Goal: Task Accomplishment & Management: Manage account settings

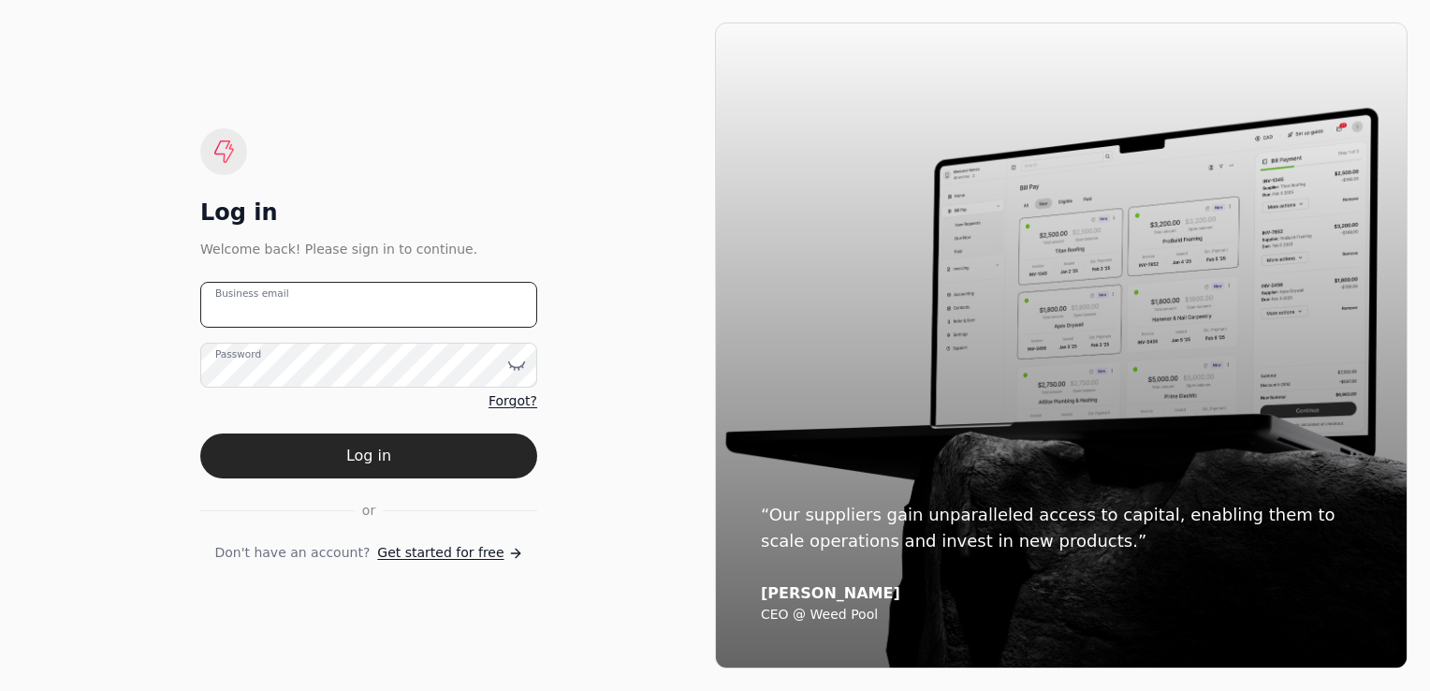
click at [264, 293] on div "Business email" at bounding box center [368, 305] width 337 height 46
type email "[PERSON_NAME][EMAIL_ADDRESS][DOMAIN_NAME]"
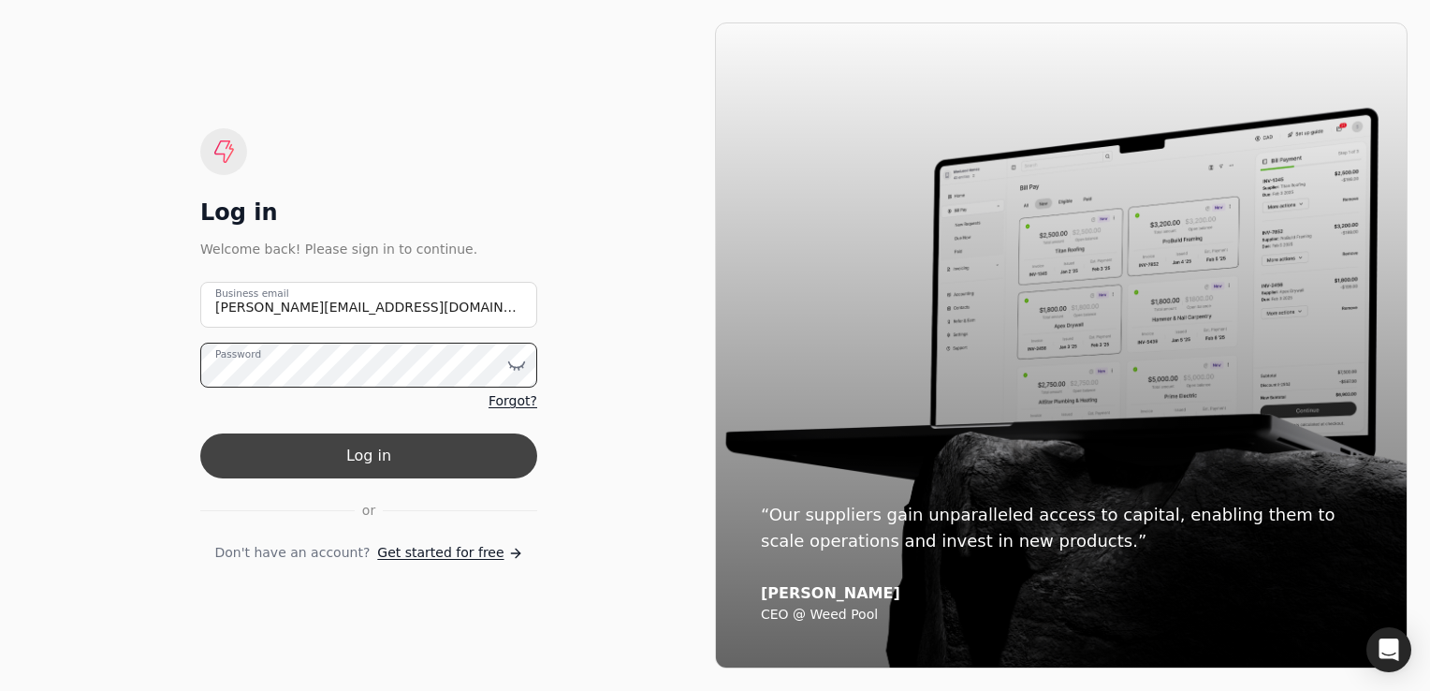
click at [200, 433] on button "Log in" at bounding box center [368, 455] width 337 height 45
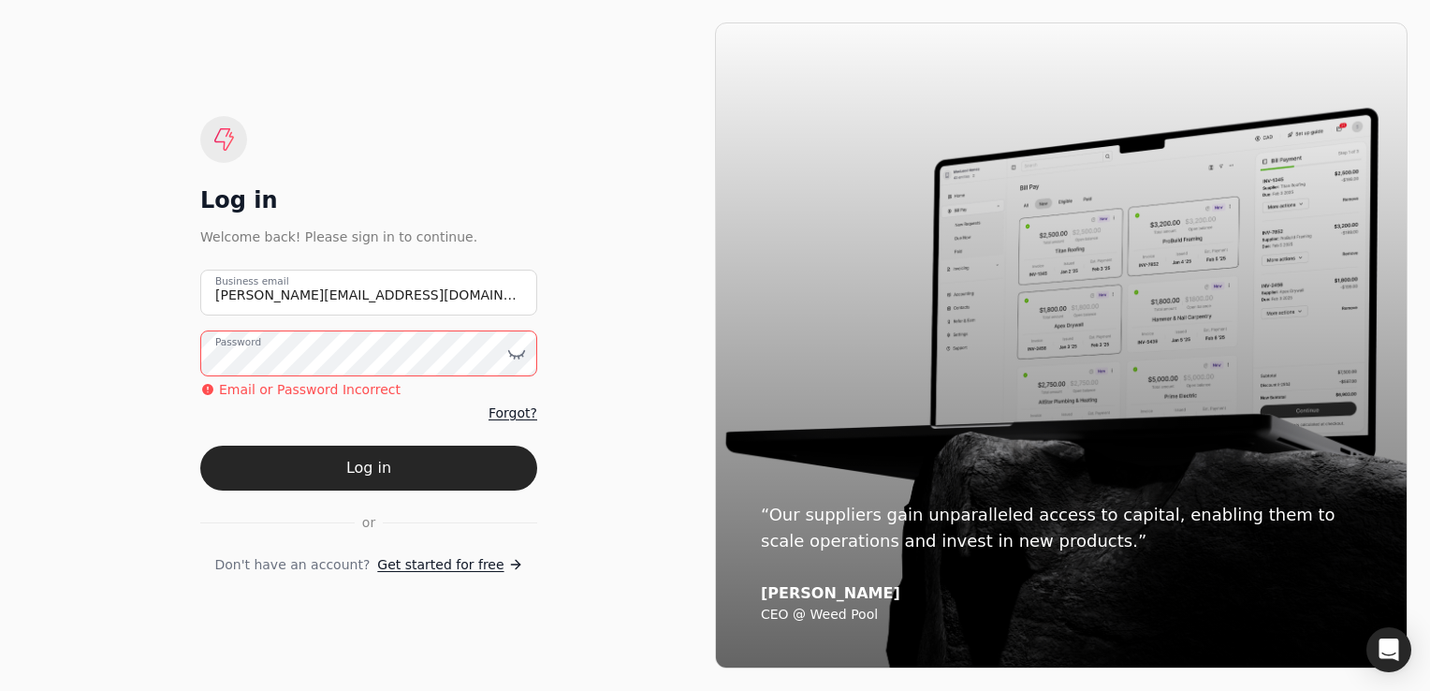
click at [200, 446] on button "Log in" at bounding box center [368, 468] width 337 height 45
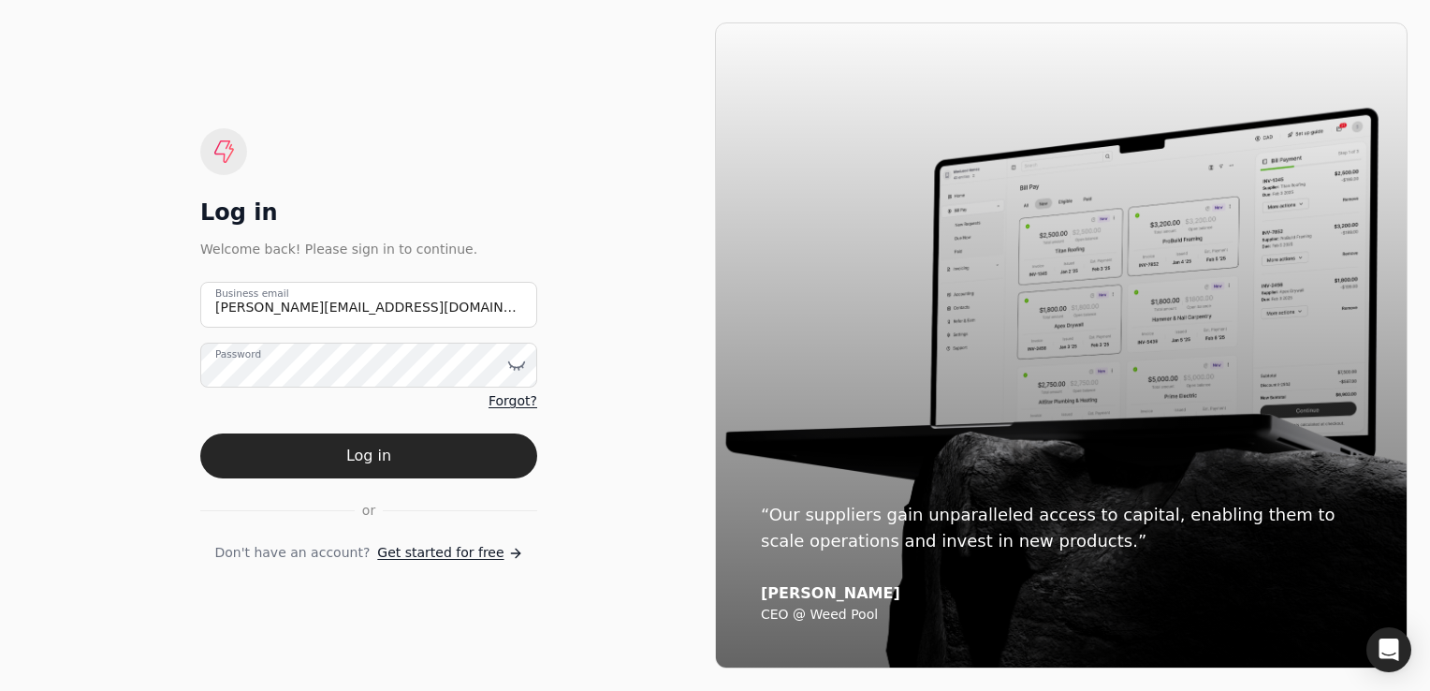
click at [340, 446] on button "Log in" at bounding box center [368, 455] width 337 height 45
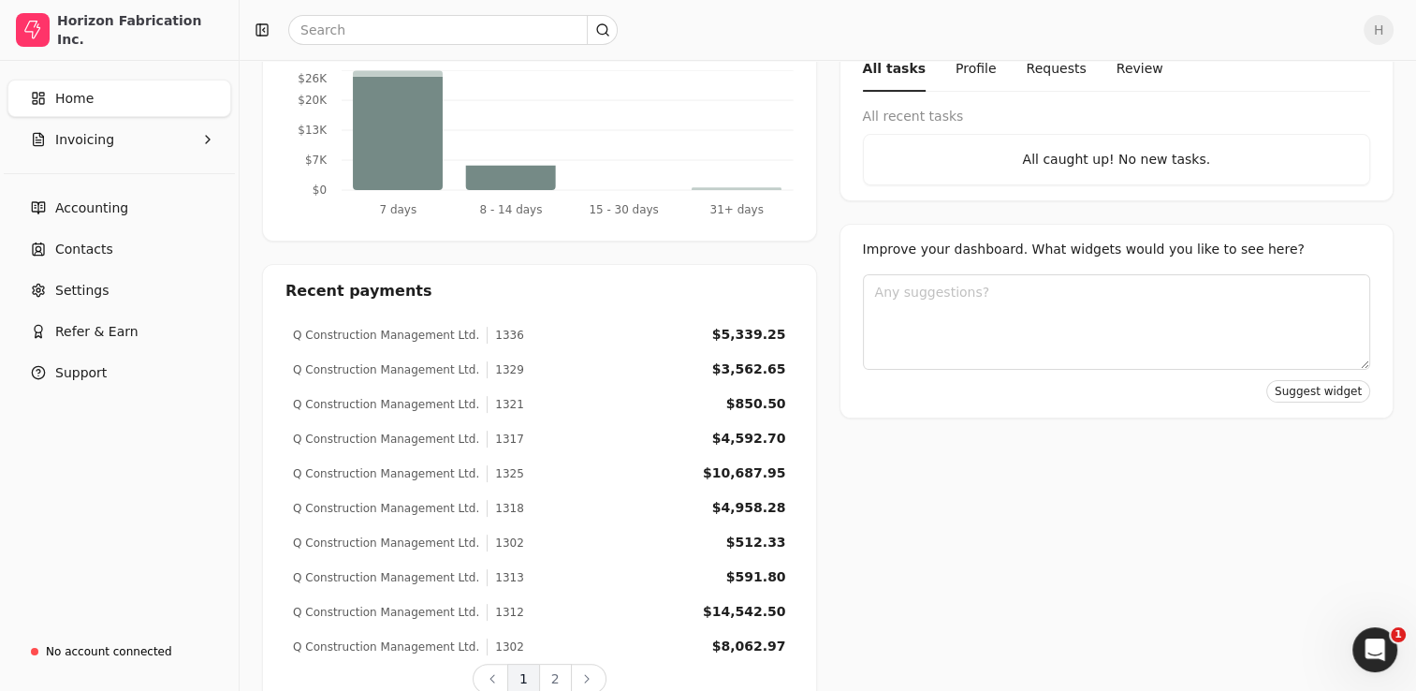
scroll to position [414, 0]
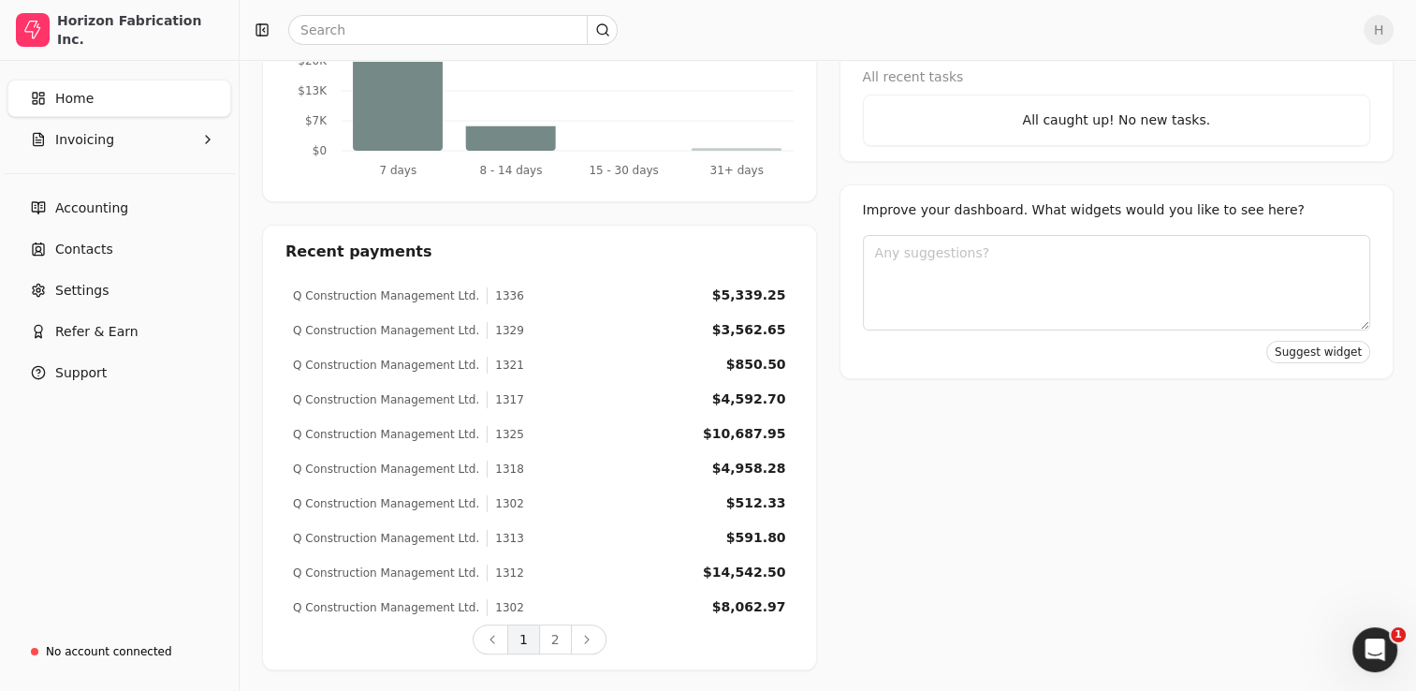
click at [553, 652] on button "2" at bounding box center [555, 639] width 33 height 30
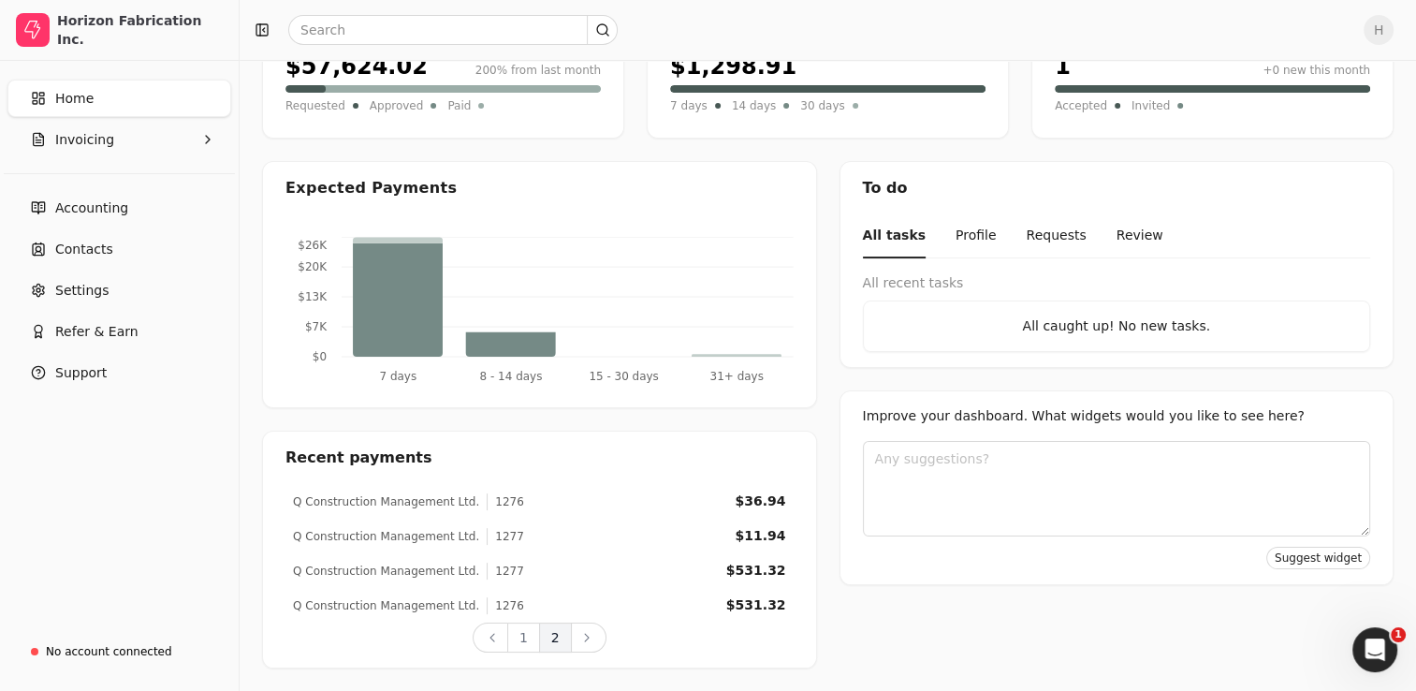
scroll to position [206, 0]
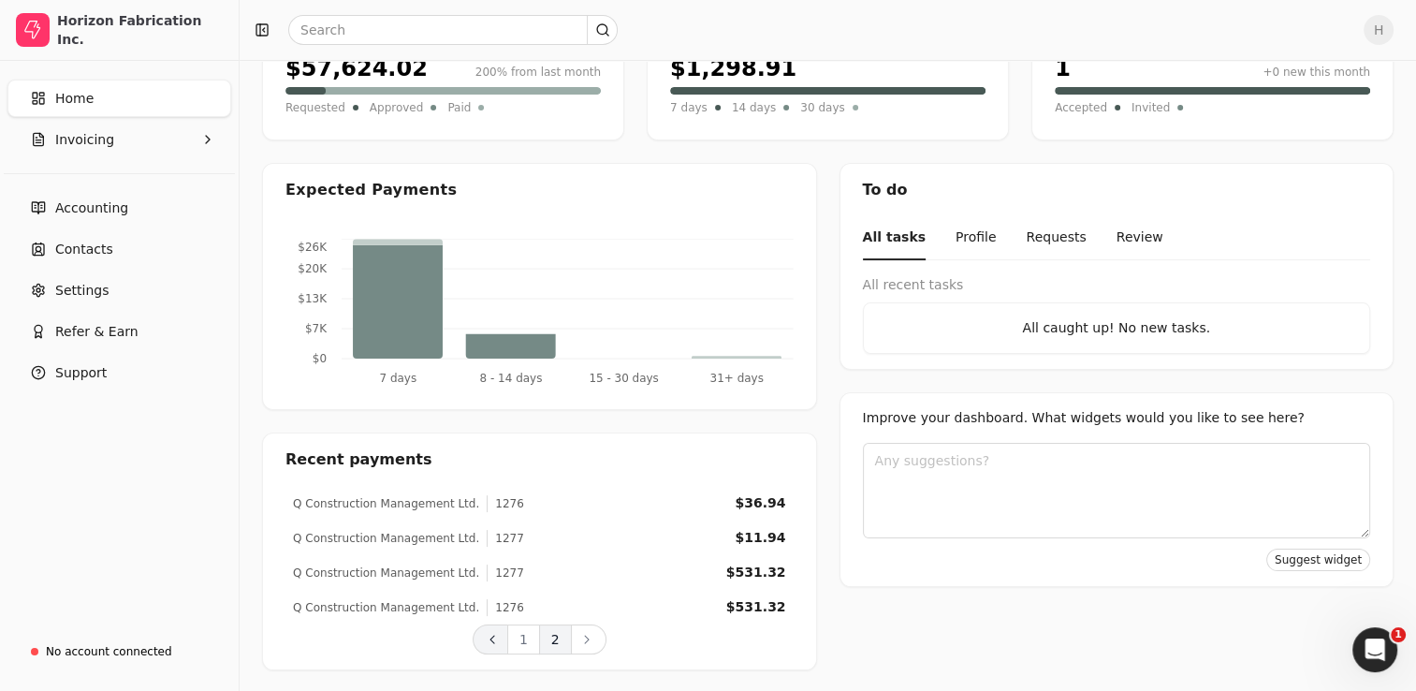
click at [507, 649] on button "Back" at bounding box center [491, 639] width 36 height 30
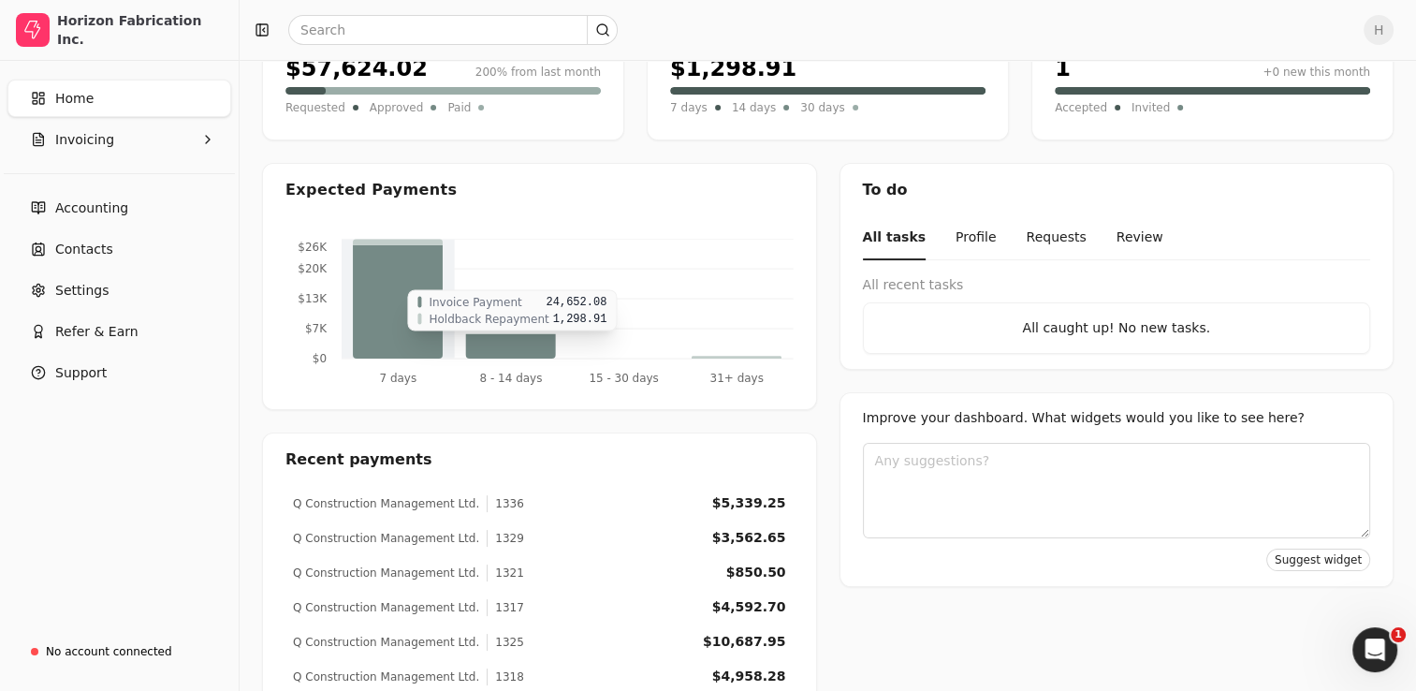
click at [431, 330] on icon at bounding box center [398, 301] width 90 height 113
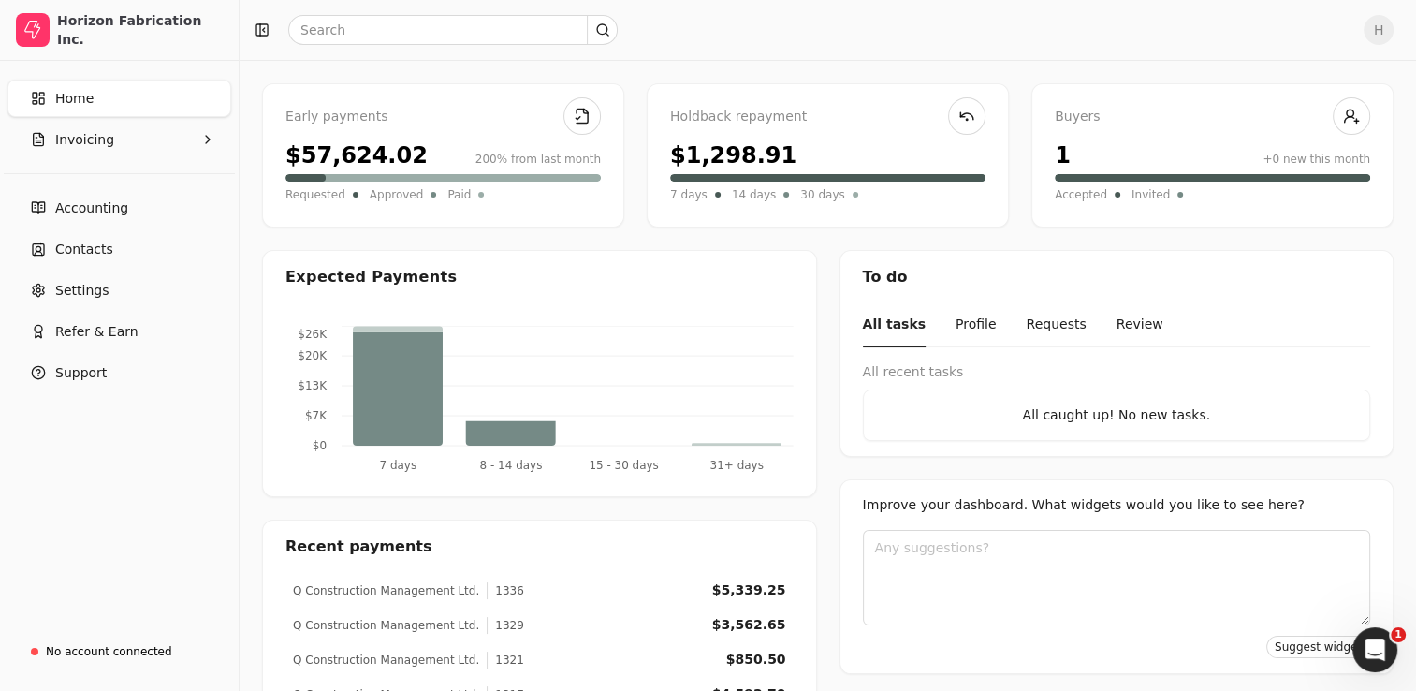
scroll to position [19, 0]
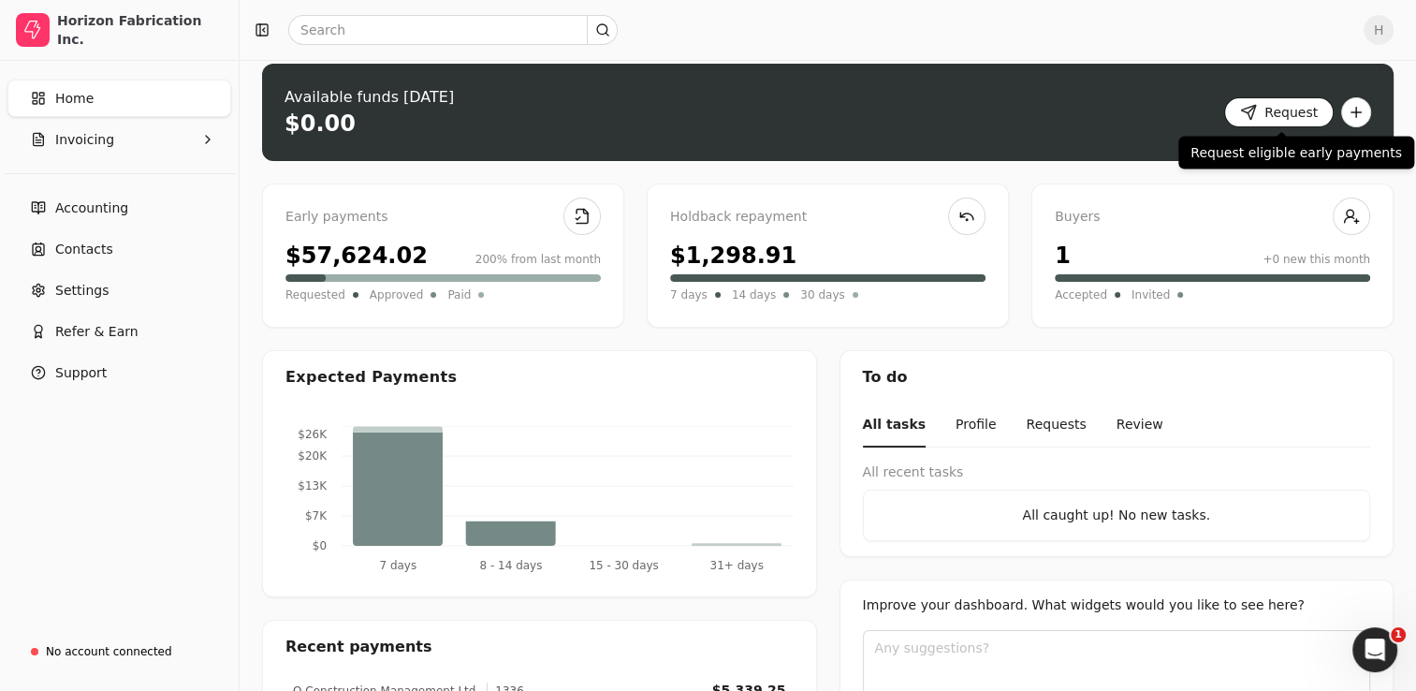
click at [1266, 116] on button "Request" at bounding box center [1279, 112] width 110 height 30
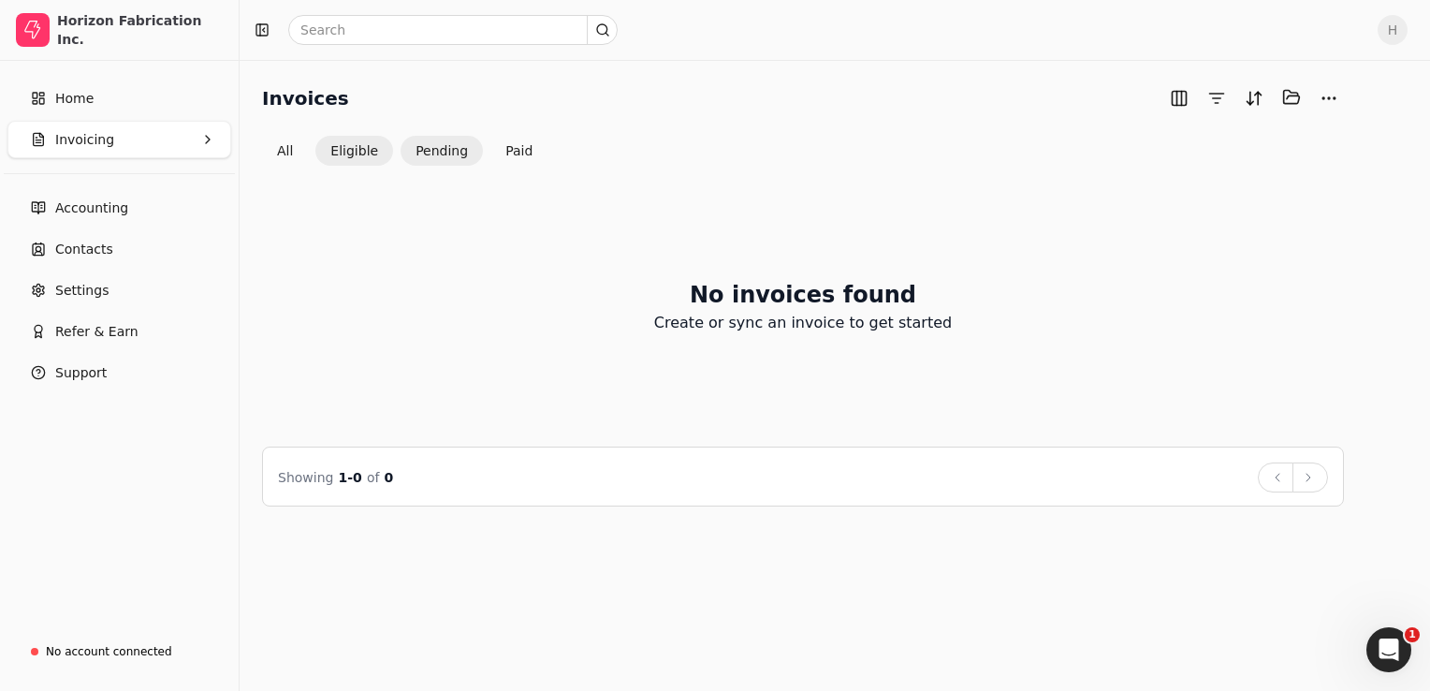
click at [427, 137] on button "Pending" at bounding box center [442, 151] width 82 height 30
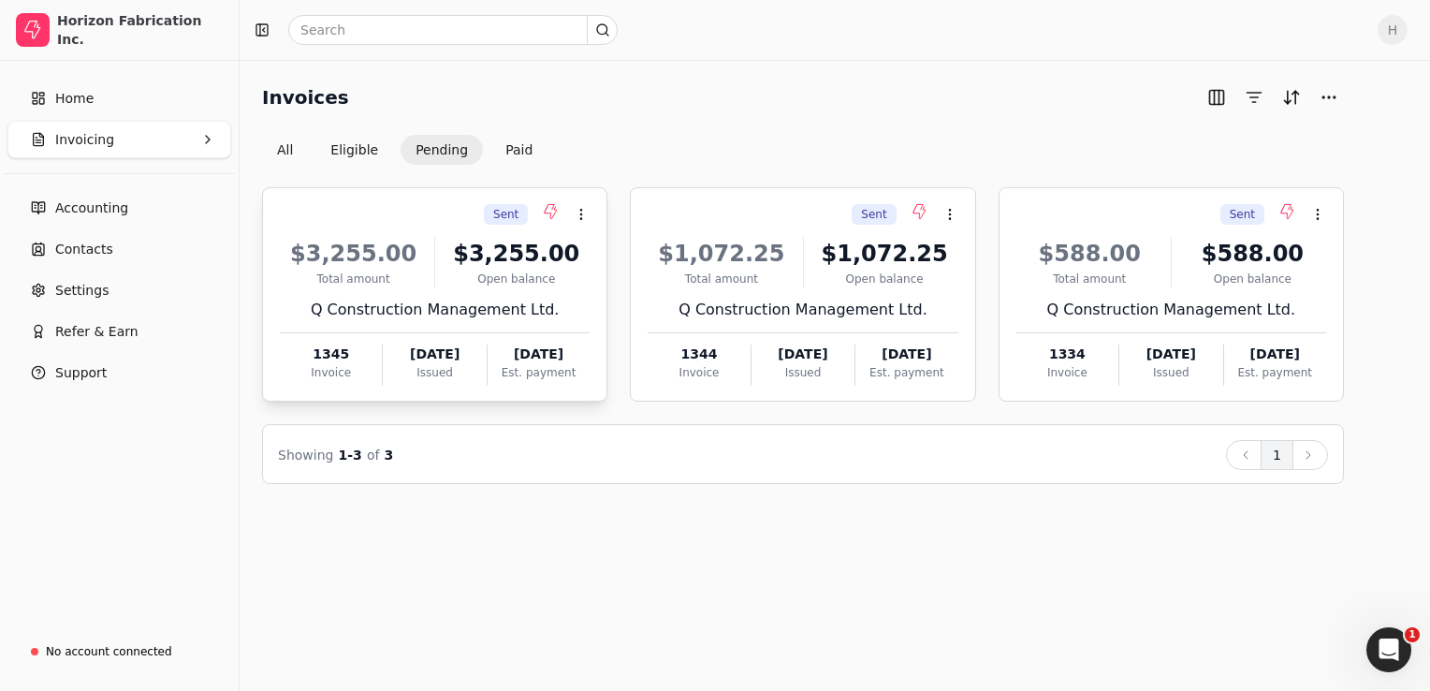
click at [512, 214] on span "Sent" at bounding box center [505, 214] width 25 height 17
click at [513, 214] on span "Sent" at bounding box center [505, 214] width 25 height 17
drag, startPoint x: 513, startPoint y: 214, endPoint x: 685, endPoint y: 264, distance: 179.3
click at [685, 264] on li "Open" at bounding box center [672, 260] width 230 height 35
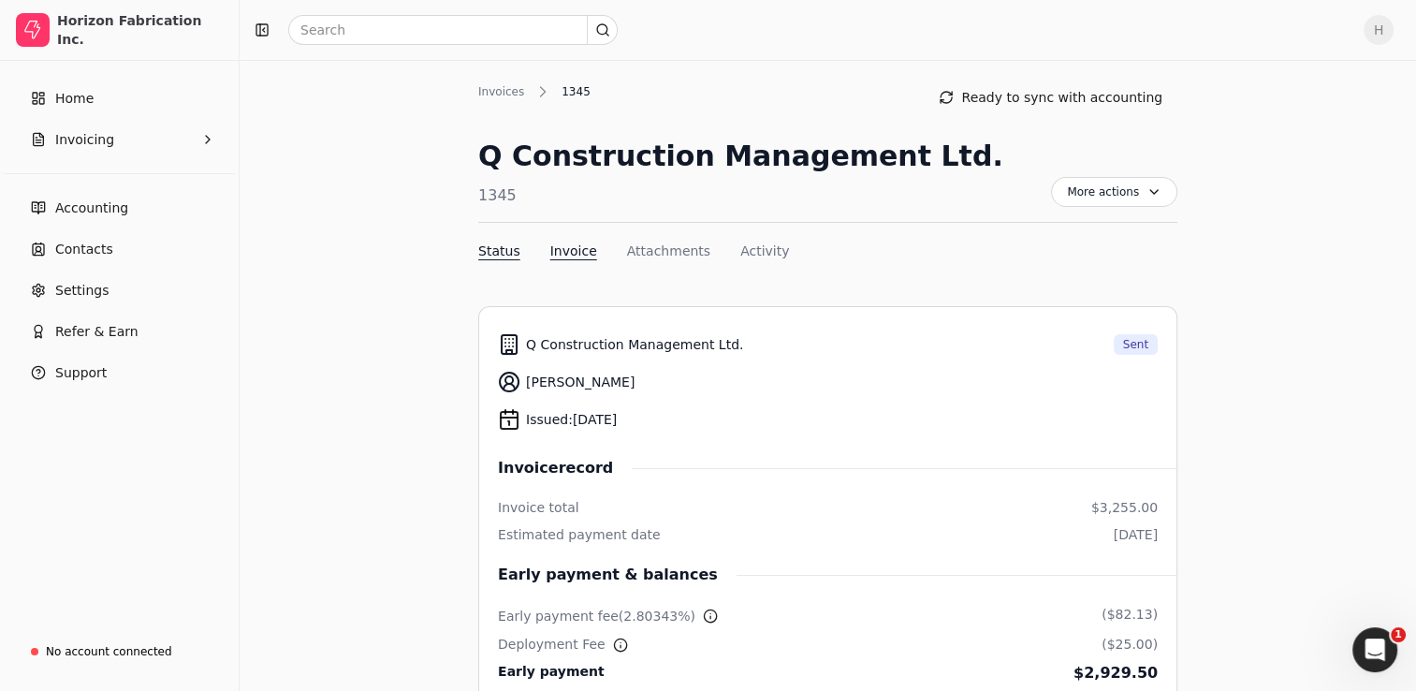
click at [556, 250] on button "Invoice" at bounding box center [573, 252] width 47 height 20
click at [648, 247] on button "Attachments" at bounding box center [668, 252] width 83 height 20
click at [122, 104] on link "Home" at bounding box center [119, 98] width 224 height 37
